Goal: Browse casually

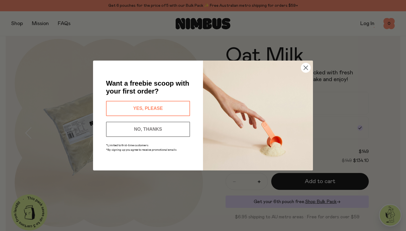
scroll to position [13, 0]
click at [308, 67] on circle "Close dialog" at bounding box center [305, 67] width 9 height 9
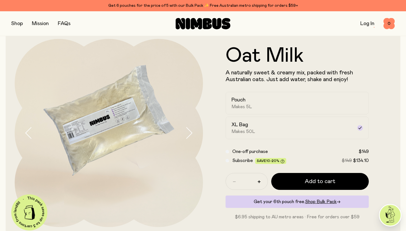
click at [16, 23] on button "button" at bounding box center [17, 24] width 12 height 8
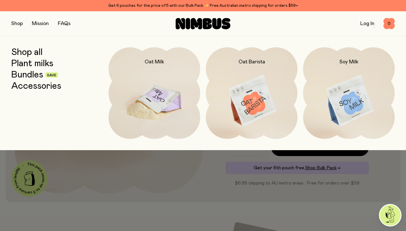
scroll to position [42, 0]
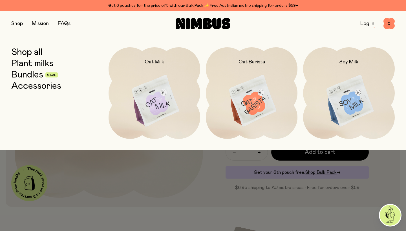
click at [27, 64] on link "Plant milks" at bounding box center [32, 64] width 42 height 10
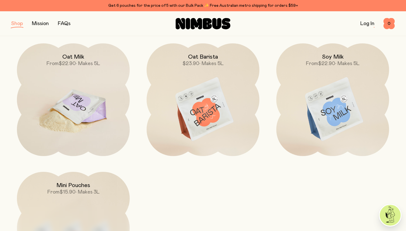
scroll to position [77, 0]
click at [75, 102] on img at bounding box center [73, 109] width 113 height 133
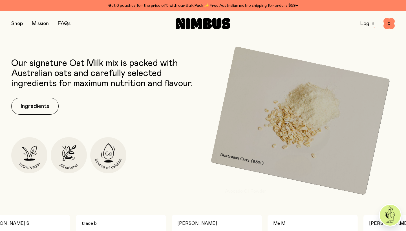
scroll to position [223, 0]
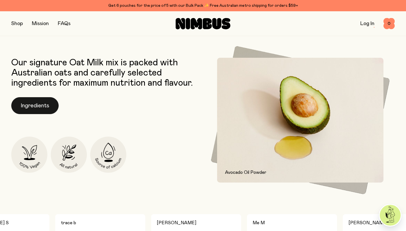
click at [29, 105] on button "Ingredients" at bounding box center [34, 105] width 47 height 17
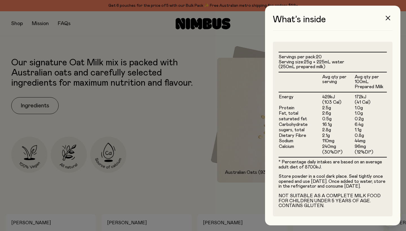
scroll to position [0, 0]
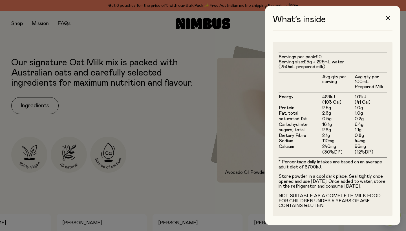
click at [388, 18] on icon "button" at bounding box center [388, 18] width 5 height 5
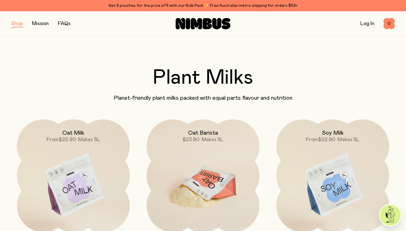
click at [208, 177] on img at bounding box center [203, 186] width 113 height 133
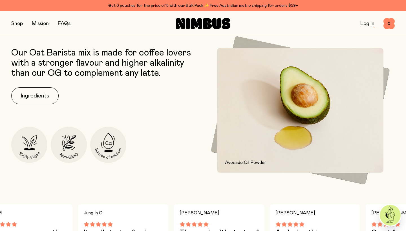
scroll to position [234, 0]
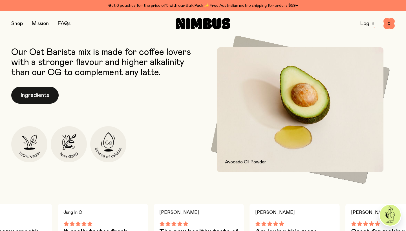
click at [43, 93] on button "Ingredients" at bounding box center [34, 95] width 47 height 17
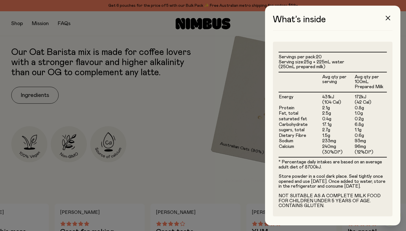
scroll to position [0, 0]
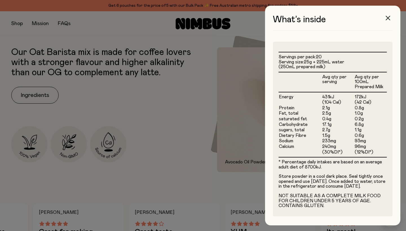
click at [389, 19] on icon "button" at bounding box center [388, 18] width 5 height 5
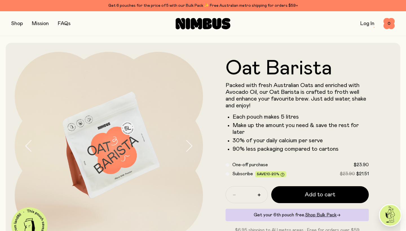
click at [19, 25] on button "button" at bounding box center [17, 24] width 12 height 8
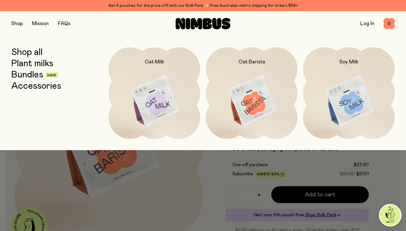
click at [41, 86] on link "Accessories" at bounding box center [36, 86] width 50 height 10
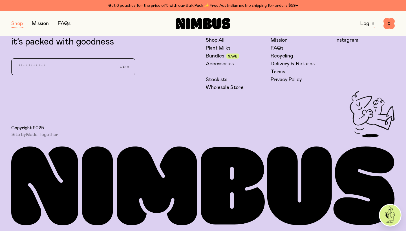
scroll to position [252, 0]
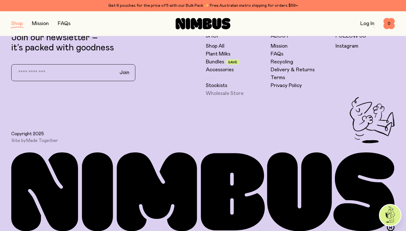
click at [221, 94] on link "Wholesale Store" at bounding box center [225, 93] width 38 height 7
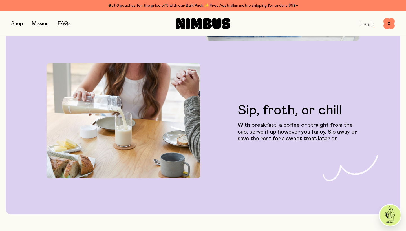
scroll to position [864, 0]
